Goal: Information Seeking & Learning: Learn about a topic

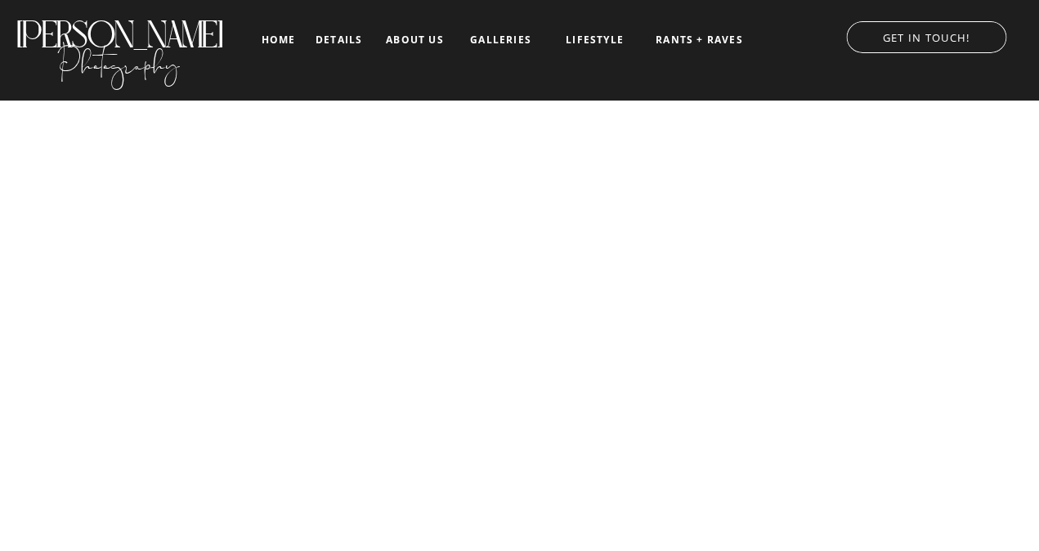
click at [512, 39] on nav "galleries" at bounding box center [501, 39] width 68 height 11
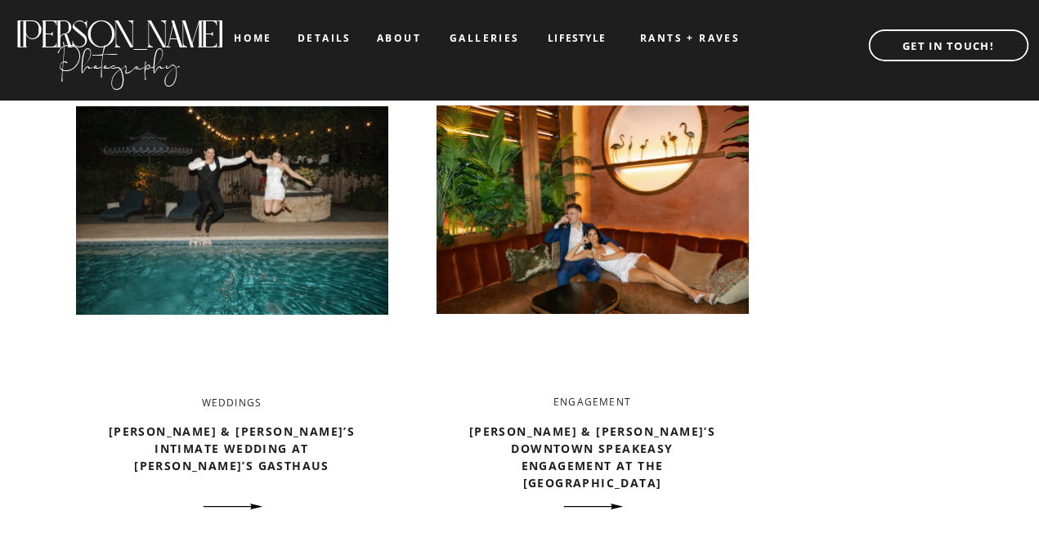
scroll to position [1250, 0]
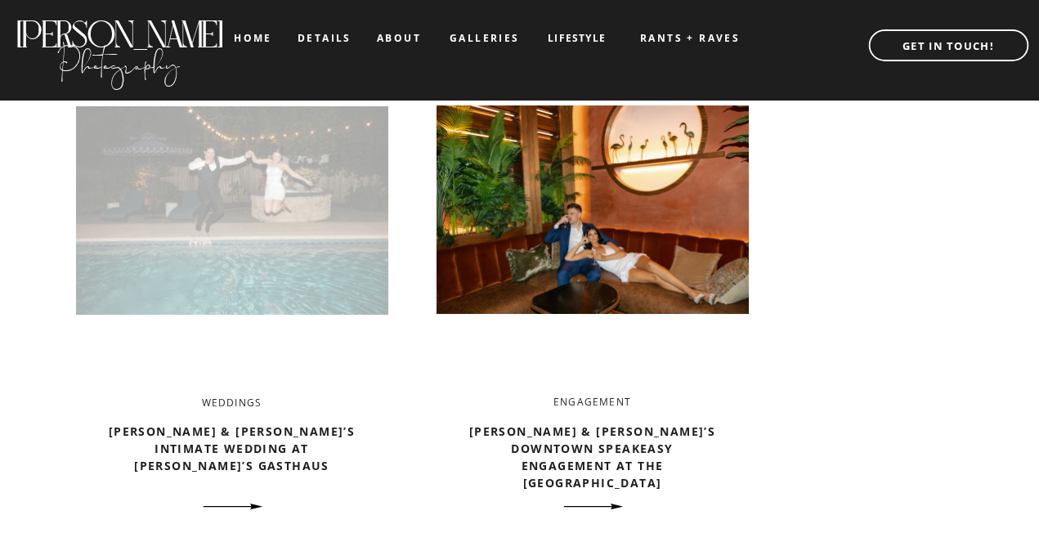
click at [252, 212] on img at bounding box center [232, 210] width 312 height 329
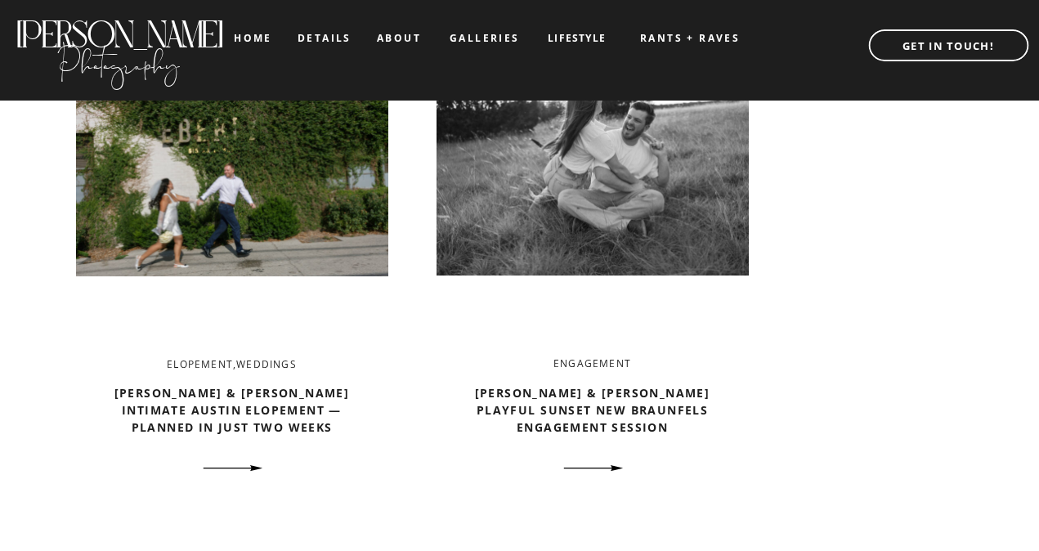
scroll to position [1927, 0]
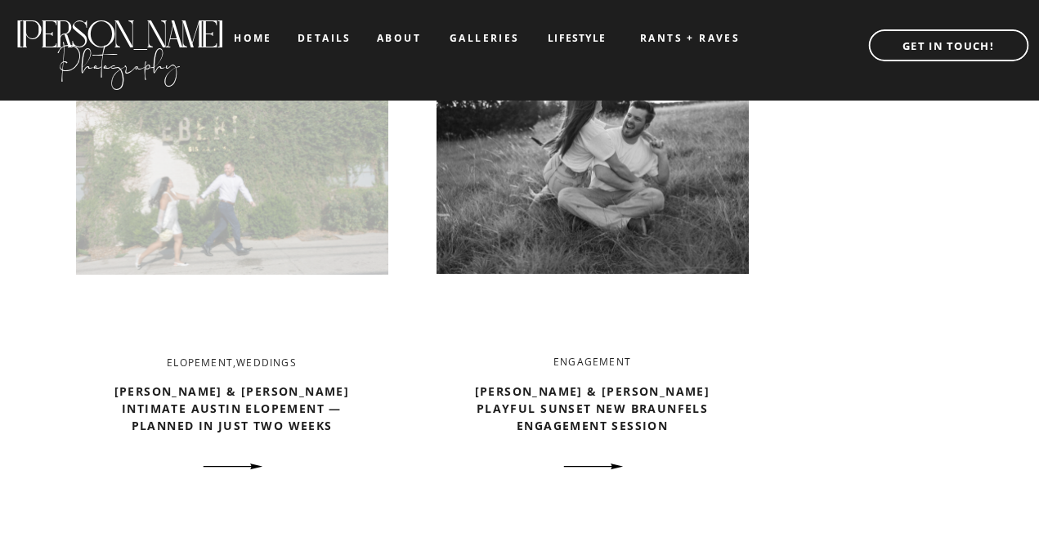
click at [299, 193] on img at bounding box center [232, 170] width 312 height 329
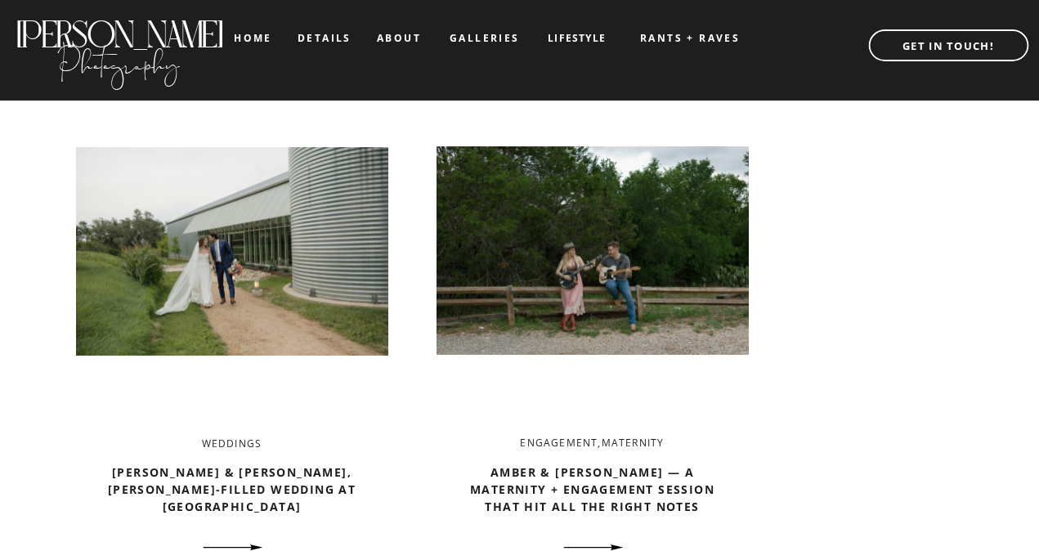
scroll to position [2469, 0]
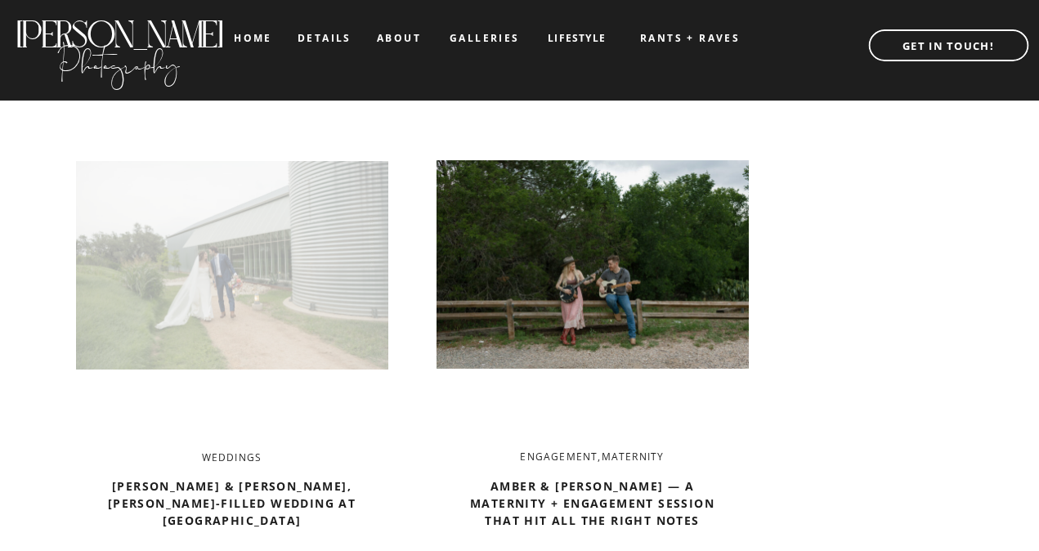
click at [293, 281] on img at bounding box center [232, 265] width 312 height 329
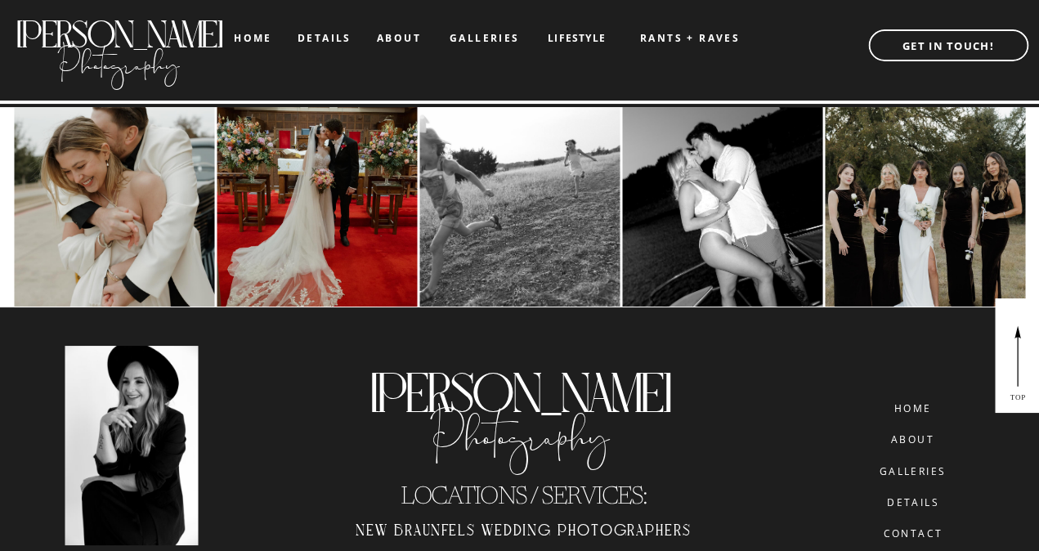
scroll to position [3722, 0]
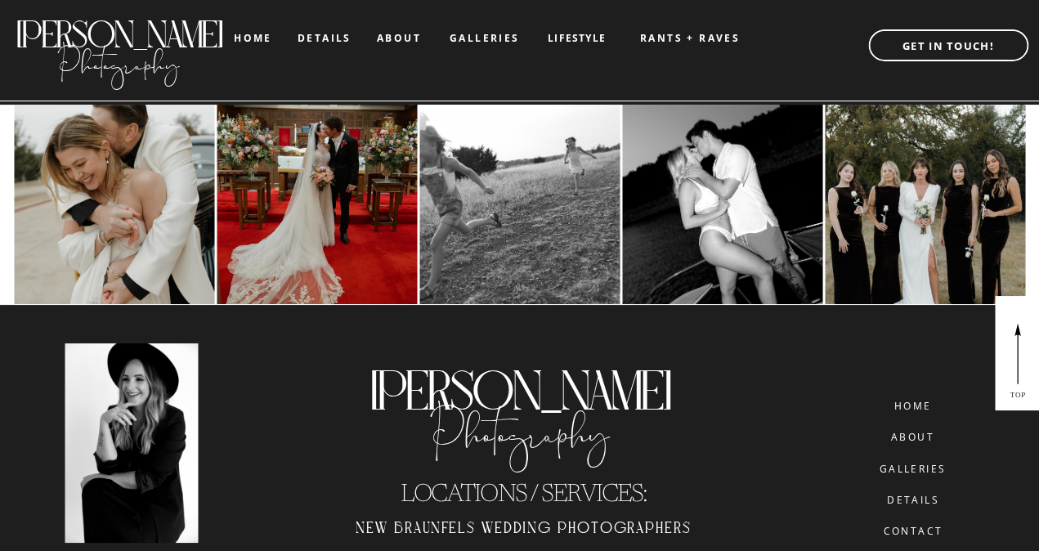
click at [120, 247] on img at bounding box center [115, 205] width 200 height 200
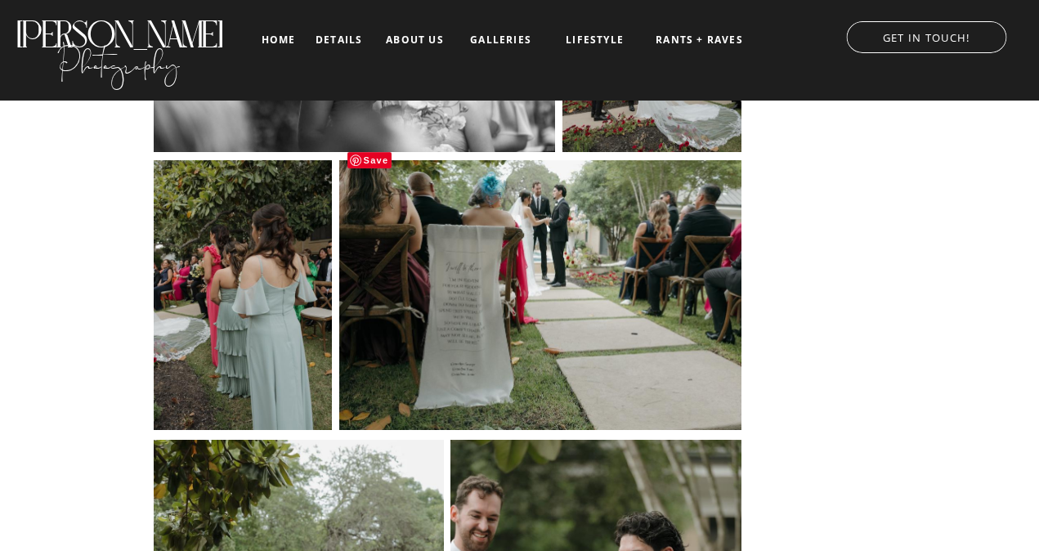
scroll to position [7125, 0]
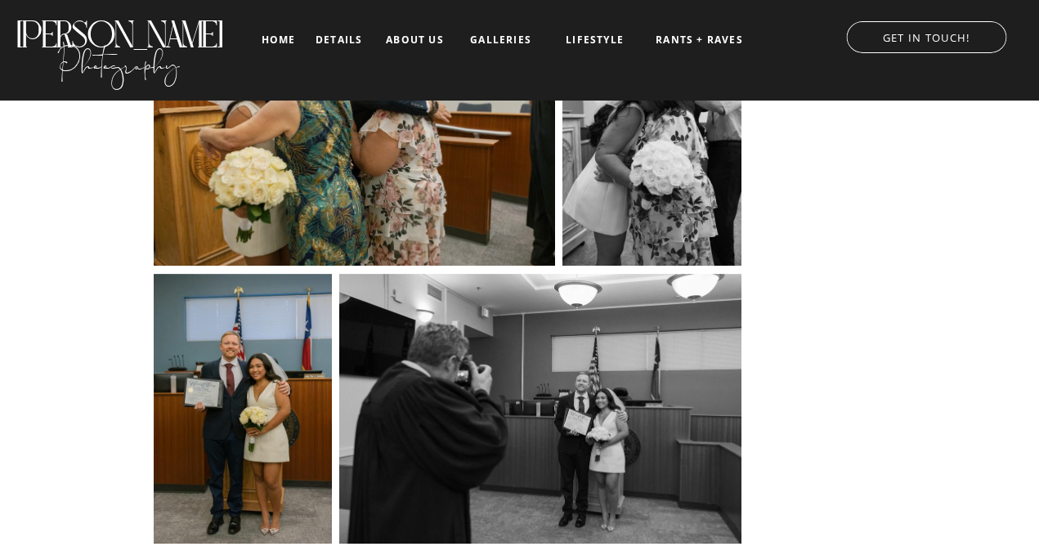
scroll to position [8086, 0]
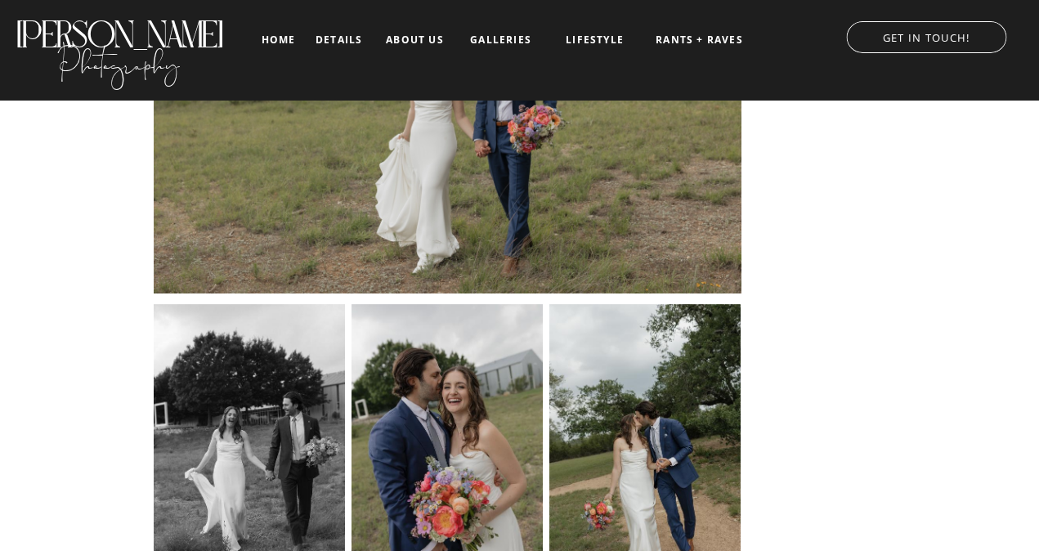
scroll to position [6720, 0]
